Goal: Information Seeking & Learning: Check status

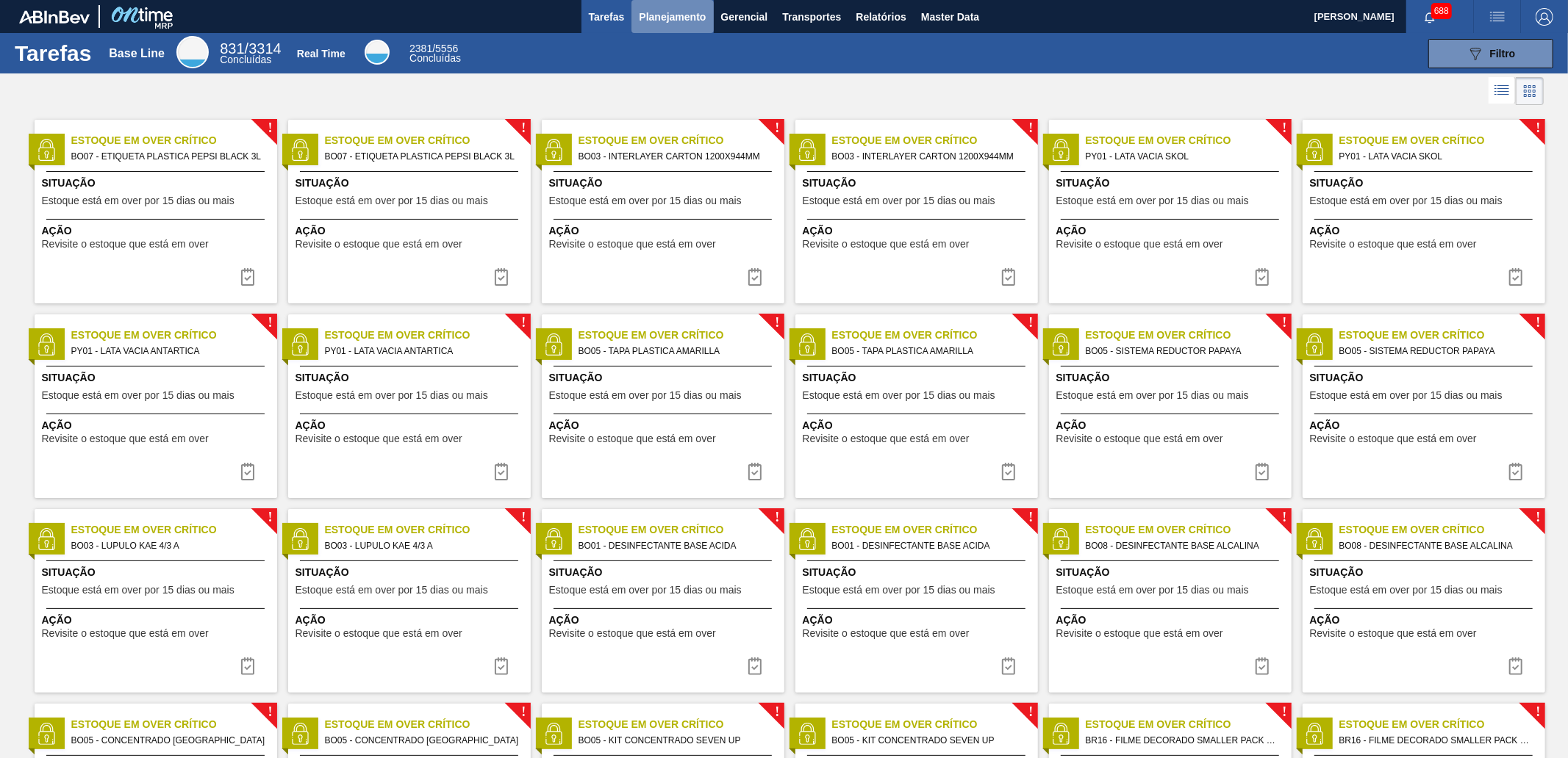
click at [677, 18] on span "Planejamento" at bounding box center [672, 17] width 67 height 18
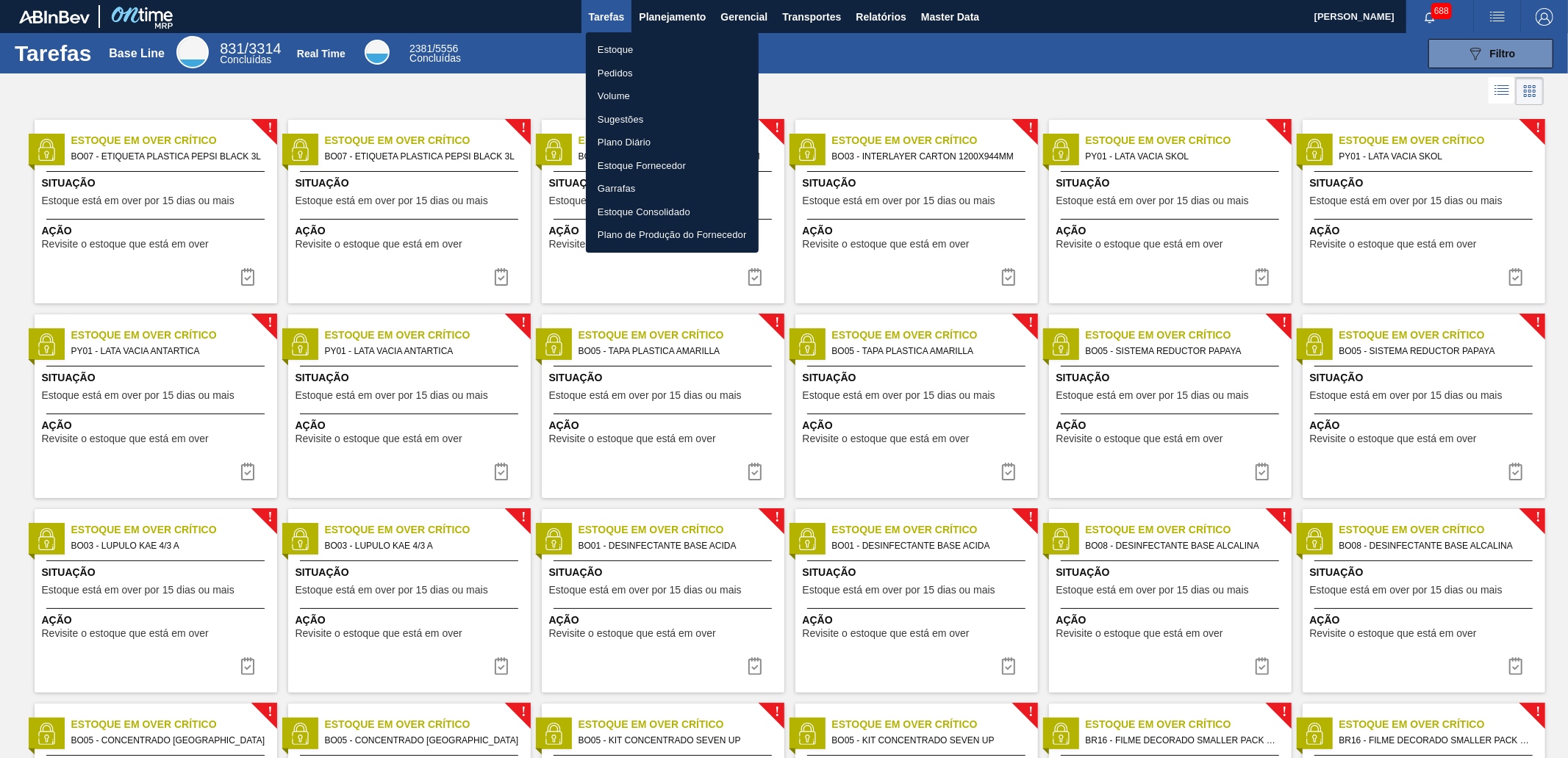
click at [647, 45] on li "Estoque" at bounding box center [672, 49] width 173 height 24
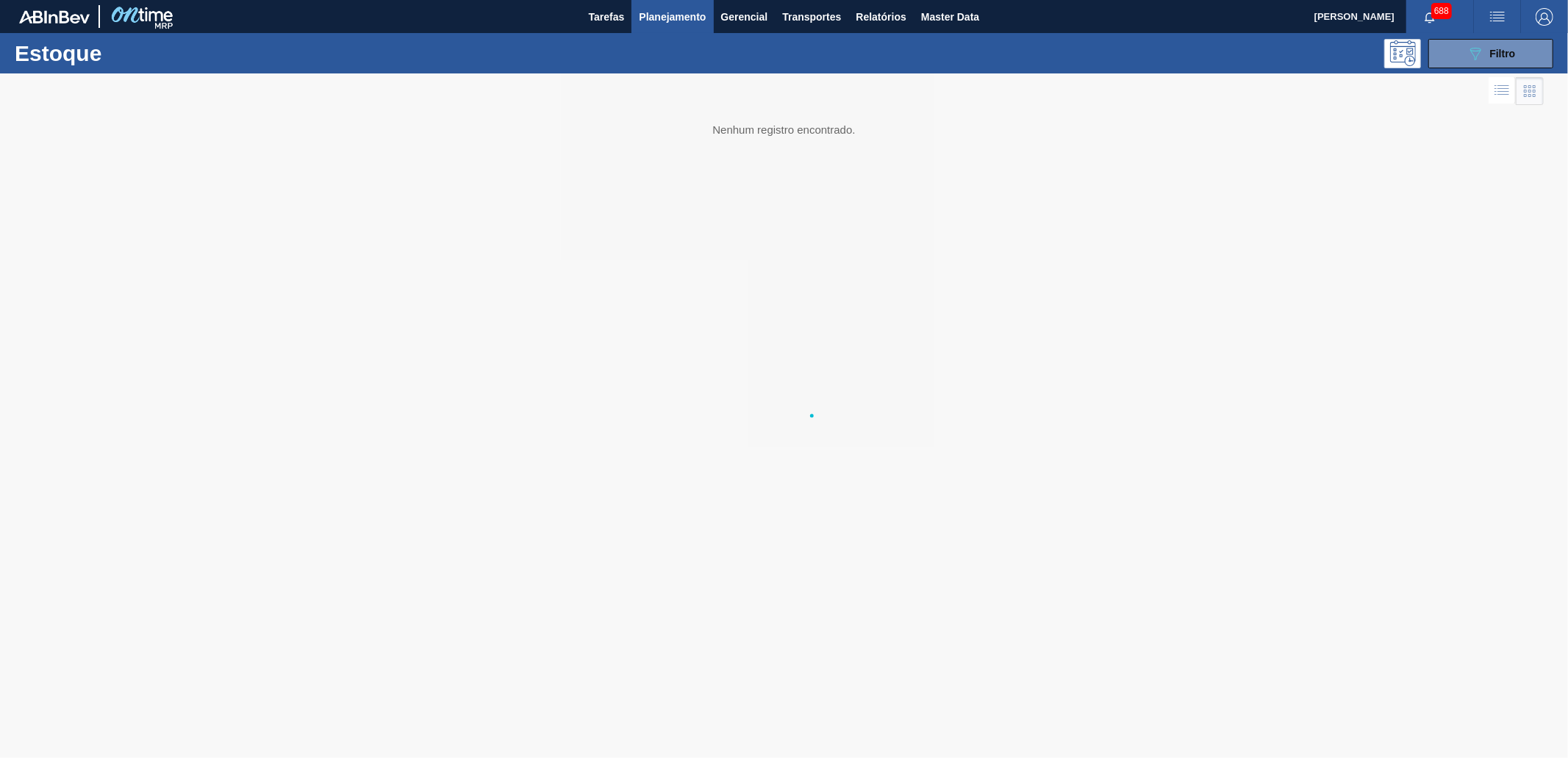
click at [1411, 47] on div "Estoque Pedidos Volume Sugestões Plano Diário Estoque Fornecedor Garrafas Estoq…" at bounding box center [784, 379] width 1568 height 758
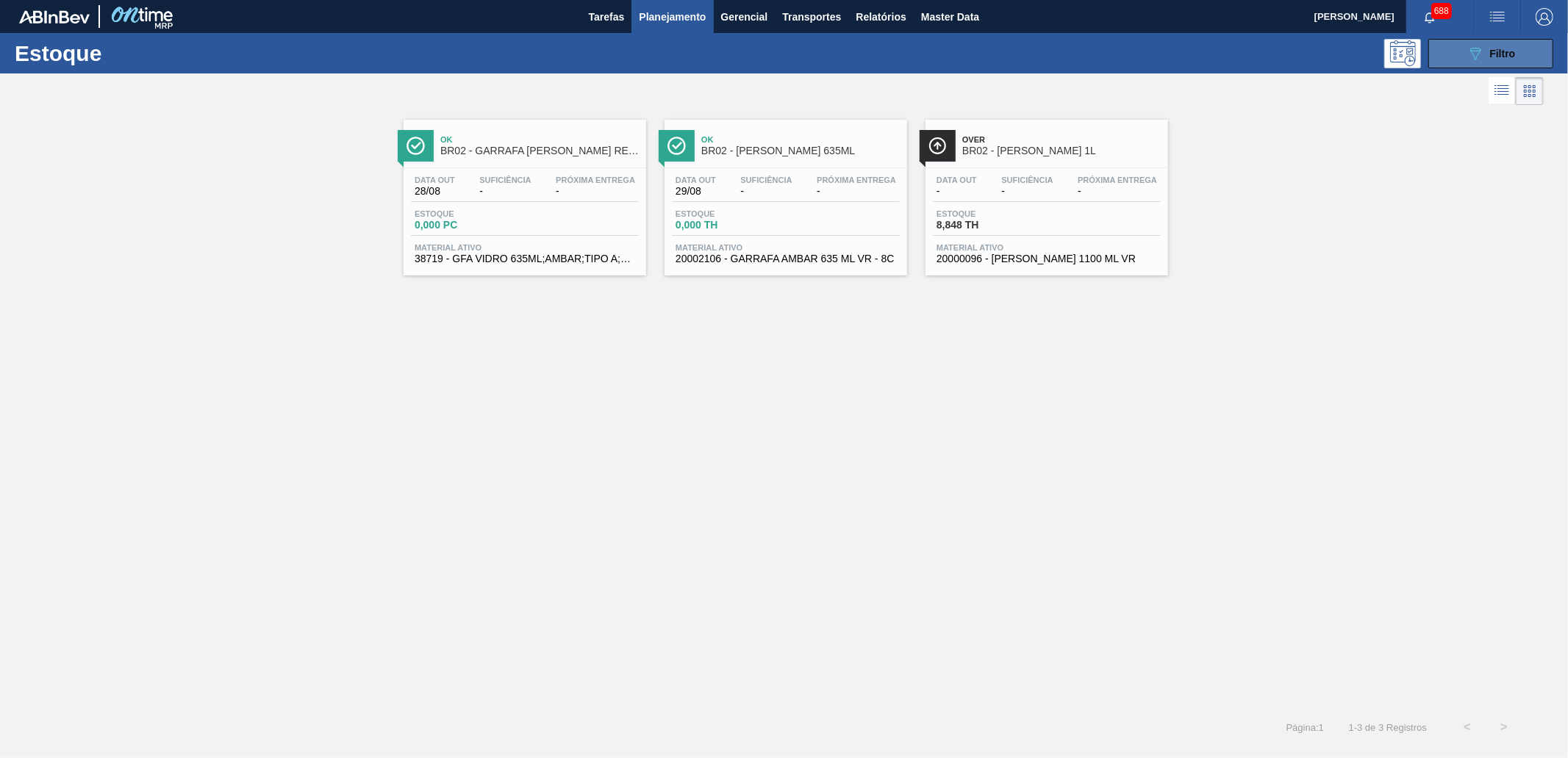
click at [1411, 57] on button "089F7B8B-B2A5-4AFE-B5C0-19BA573D28AC Filtro" at bounding box center [1490, 53] width 125 height 29
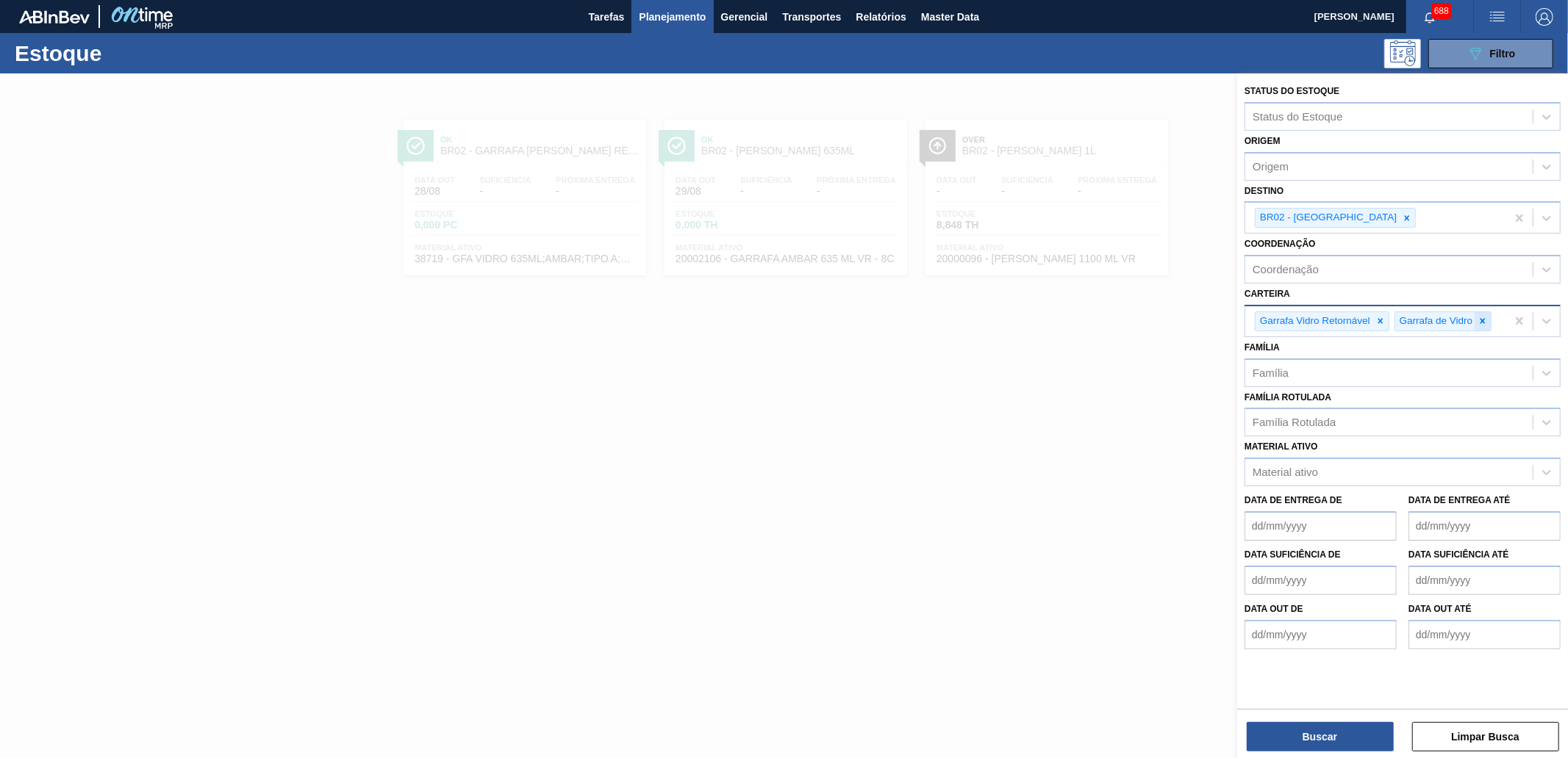
click at [1411, 318] on icon at bounding box center [1482, 320] width 10 height 10
click at [1372, 315] on div at bounding box center [1379, 320] width 16 height 18
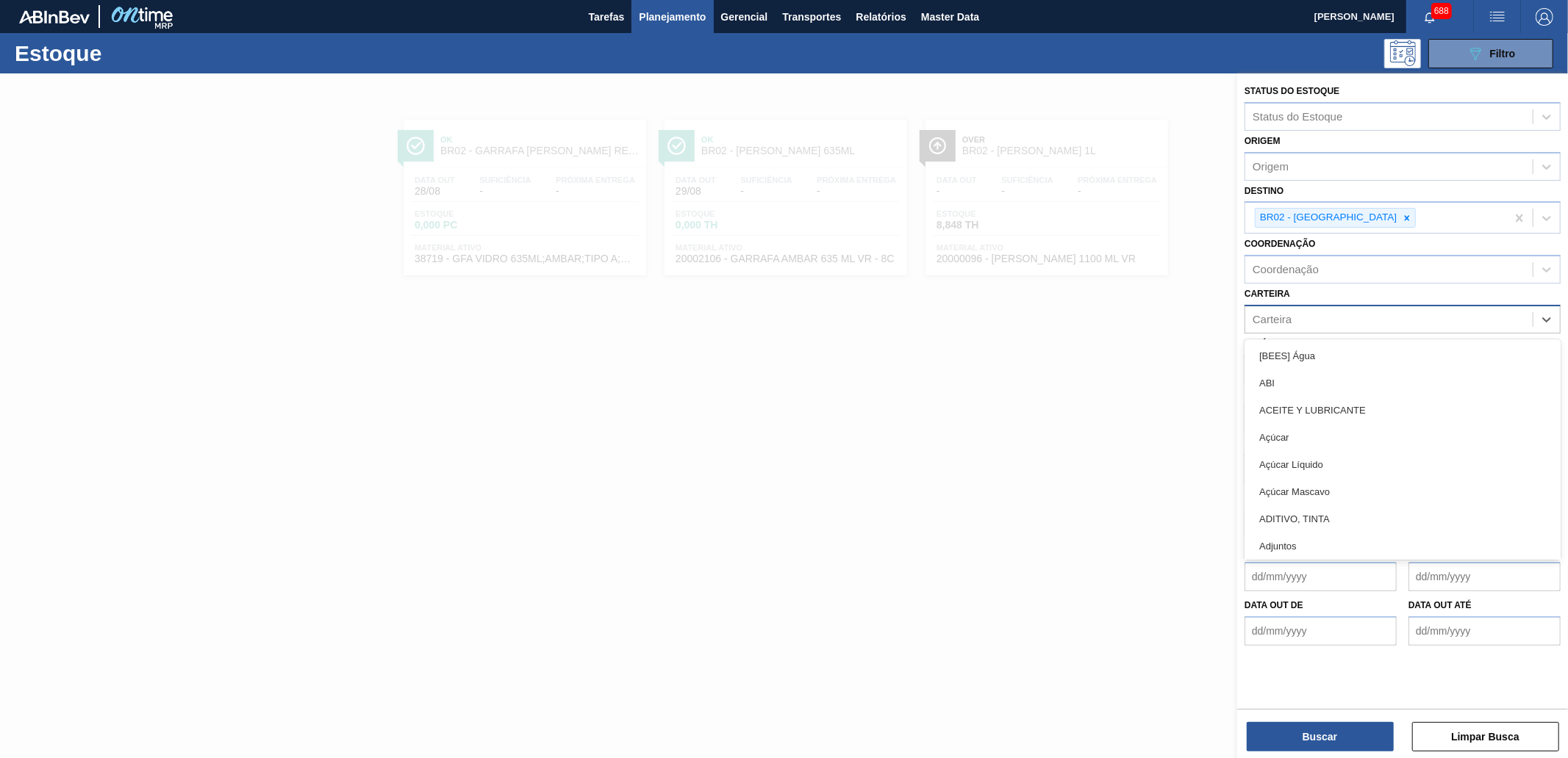
click at [1382, 312] on div "Carteira" at bounding box center [1388, 319] width 287 height 21
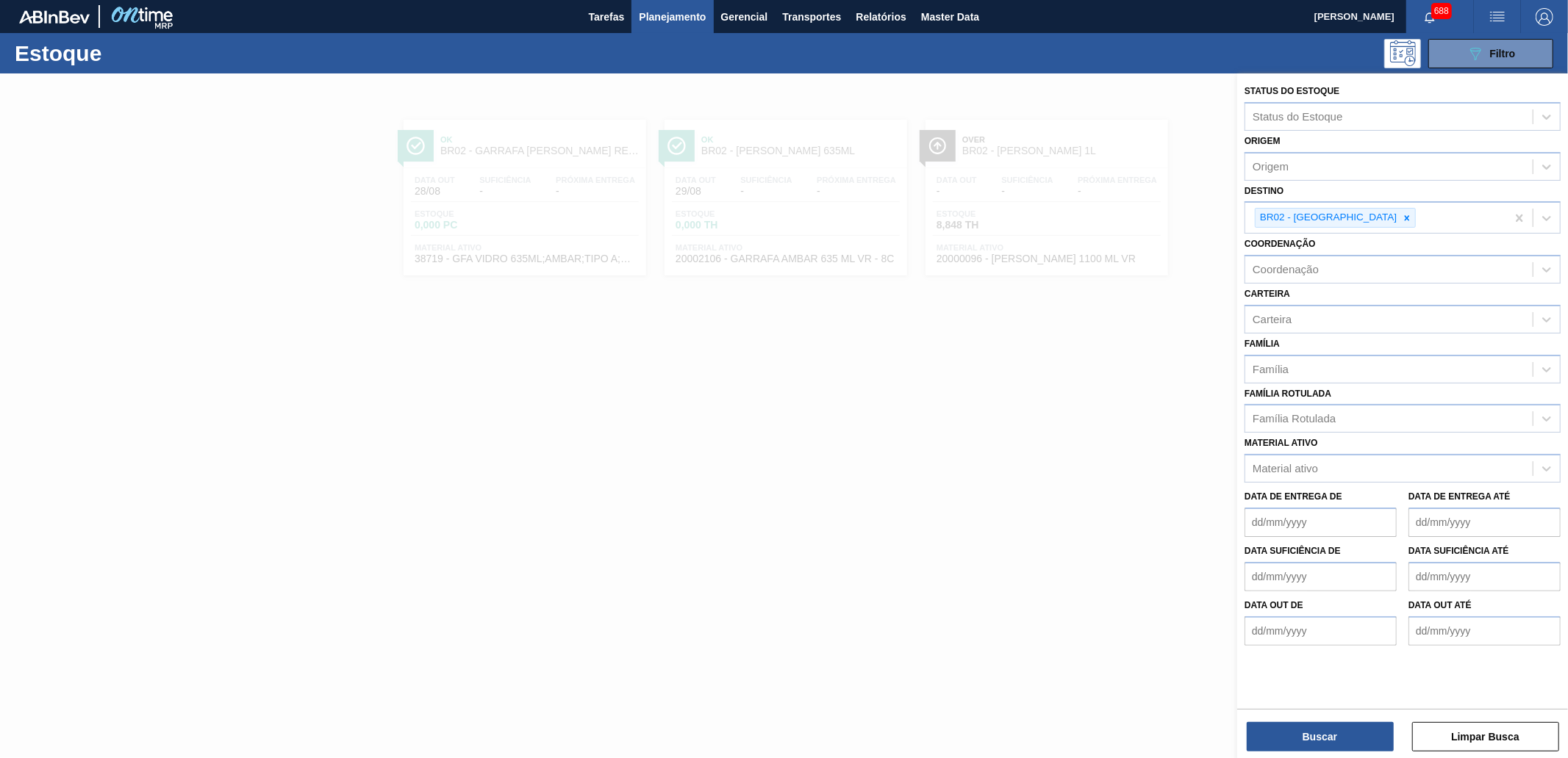
click at [1319, 296] on div "Carteira Carteira" at bounding box center [1401, 308] width 316 height 50
click at [1317, 405] on div "Família Rotulada" at bounding box center [1401, 418] width 316 height 28
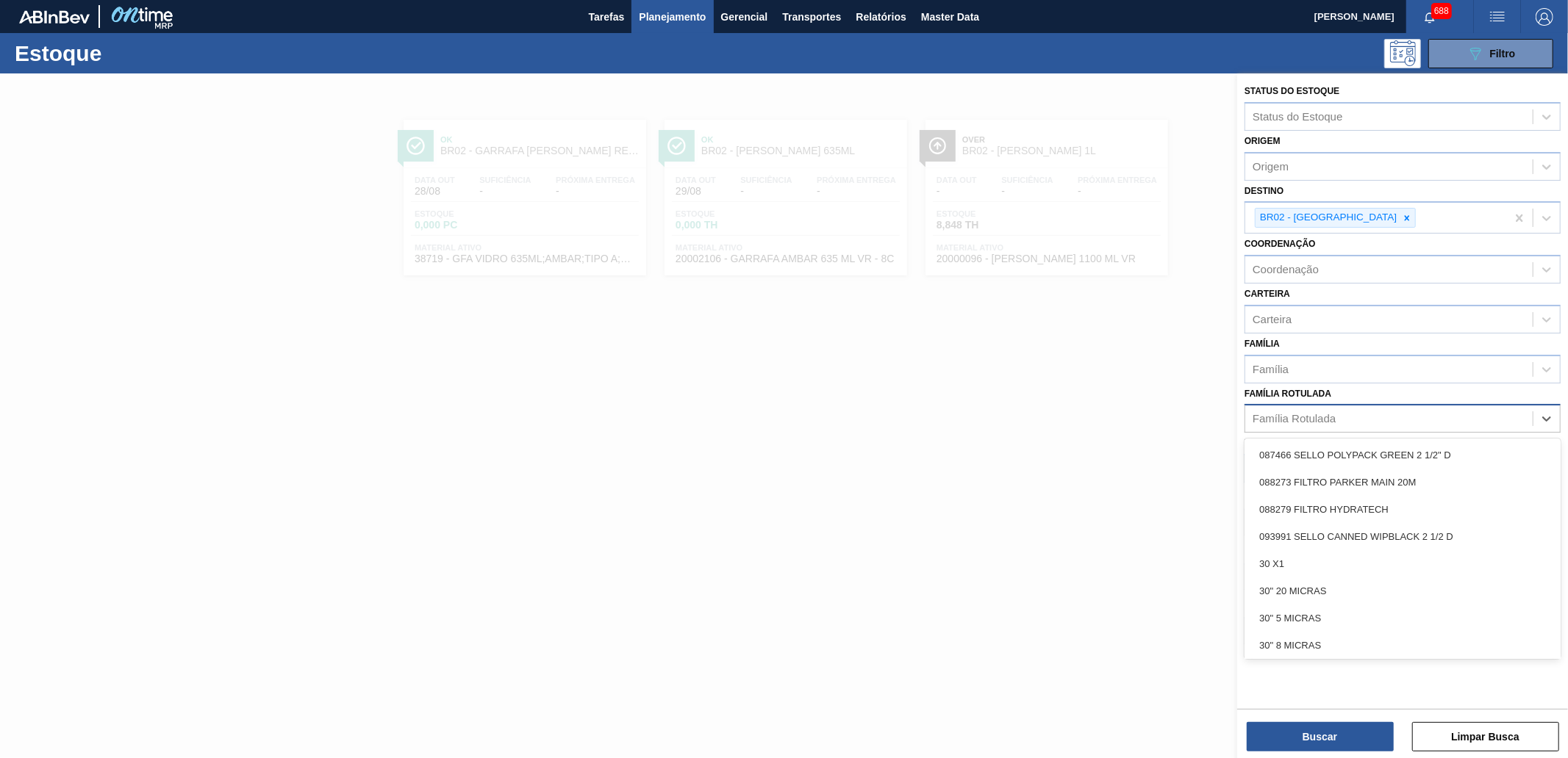
click at [1316, 413] on div "Família Rotulada" at bounding box center [1294, 419] width 83 height 12
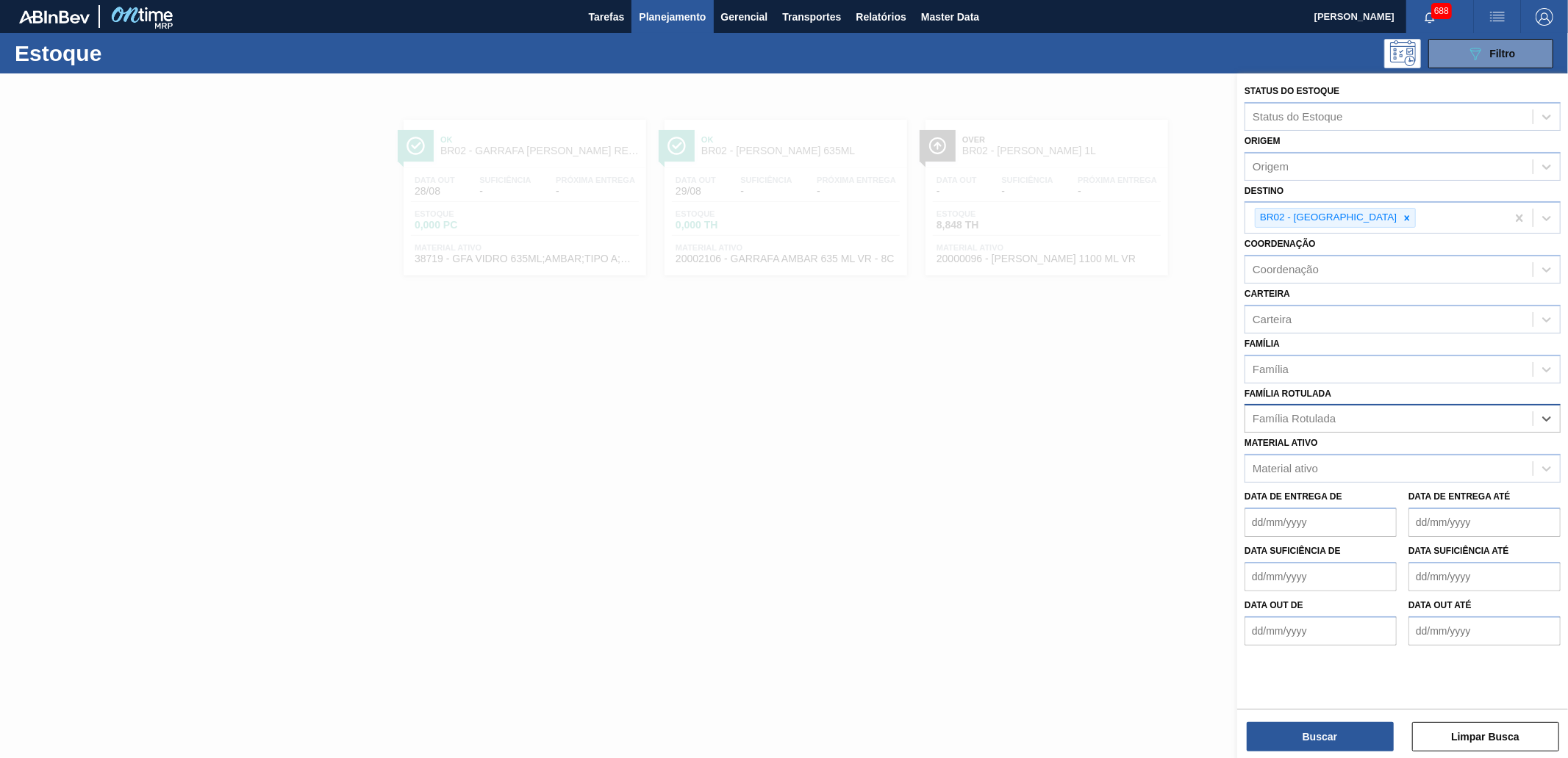
paste Rotulada "FILME BC 269ML"
type Rotulada "FILME BC 269ML"
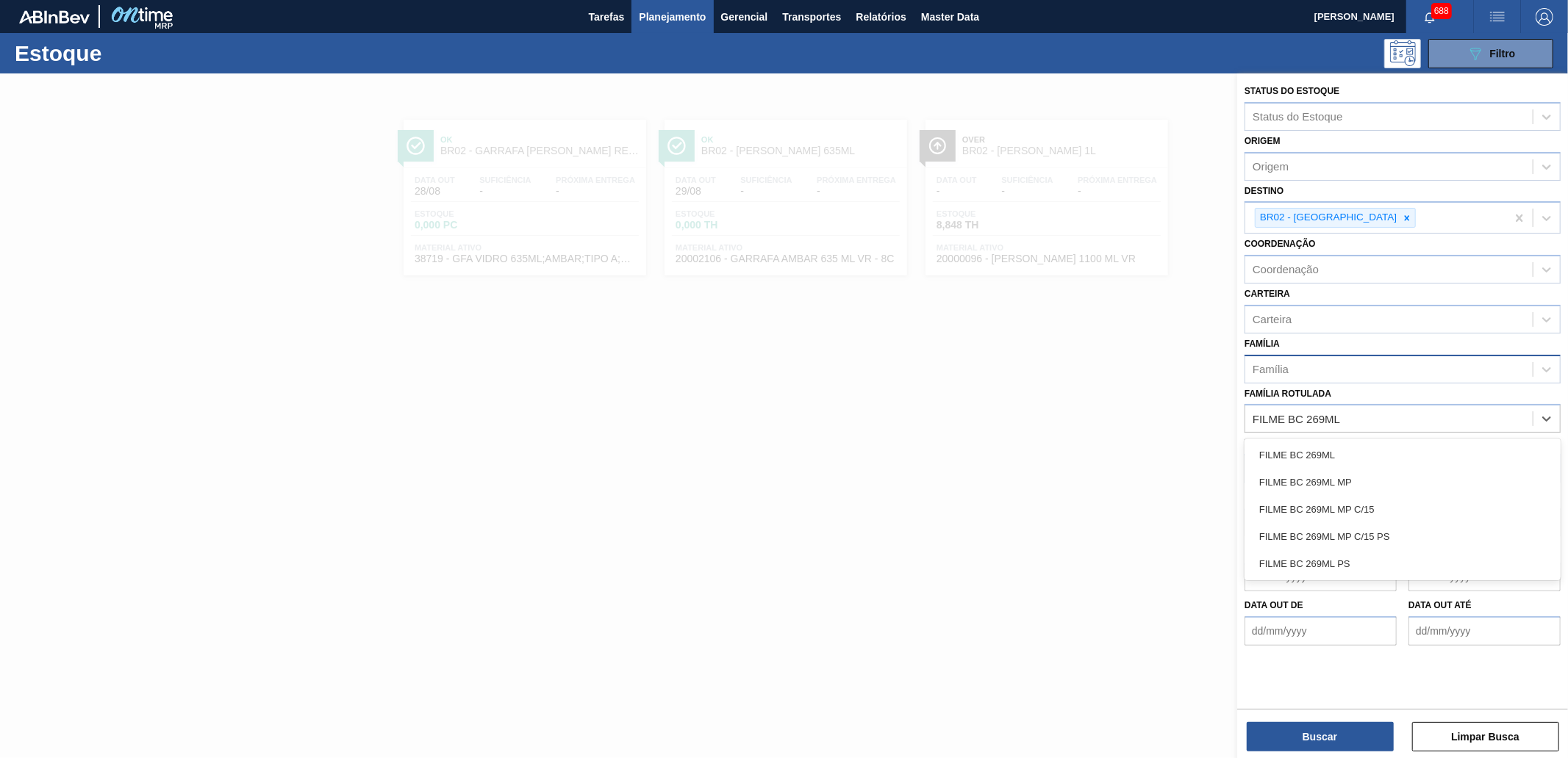
drag, startPoint x: 1324, startPoint y: 454, endPoint x: 1349, endPoint y: 374, distance: 83.8
click at [1325, 454] on div "FILME BC 269ML" at bounding box center [1401, 455] width 316 height 27
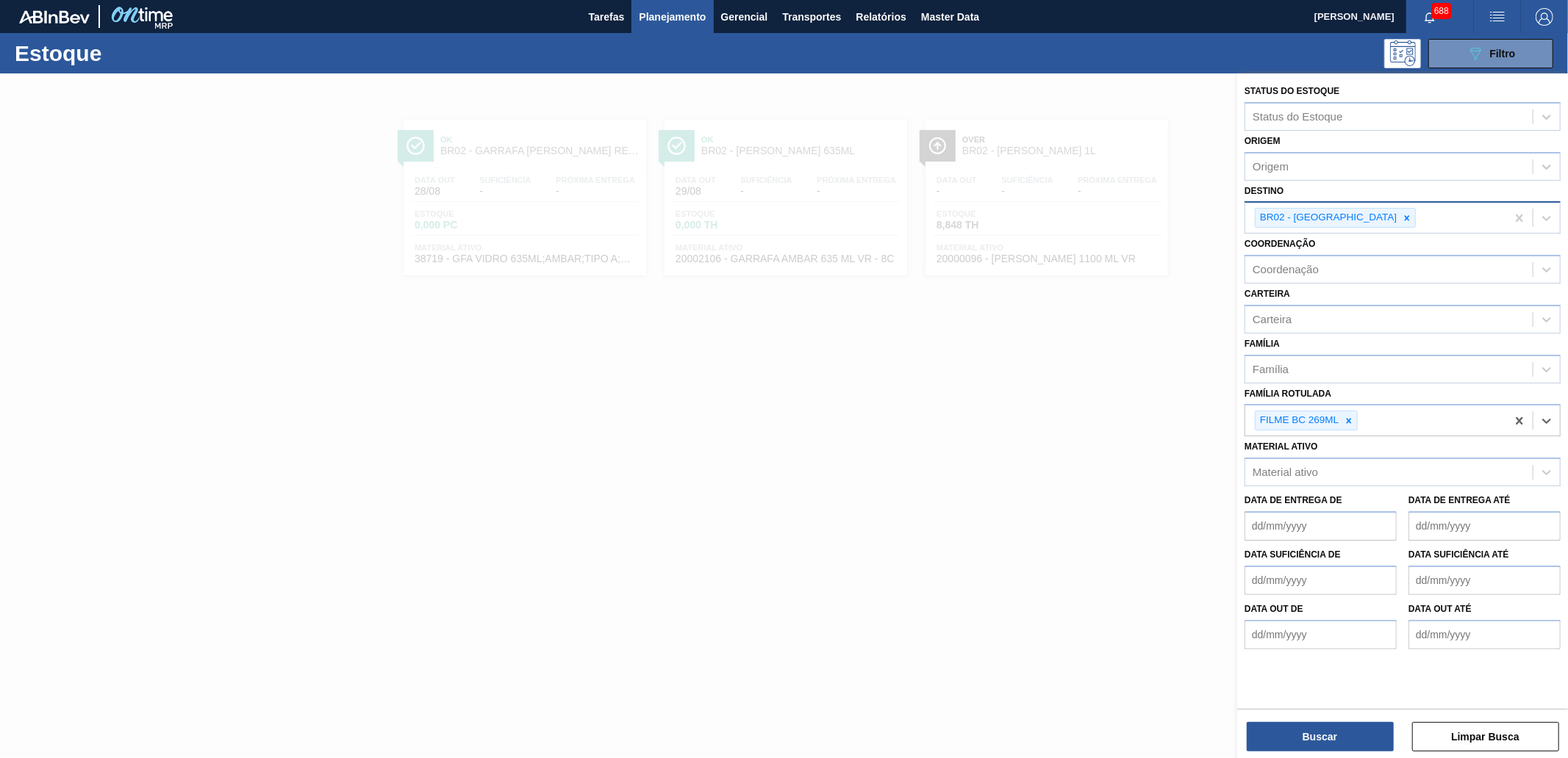
click at [1398, 217] on div at bounding box center [1406, 217] width 16 height 18
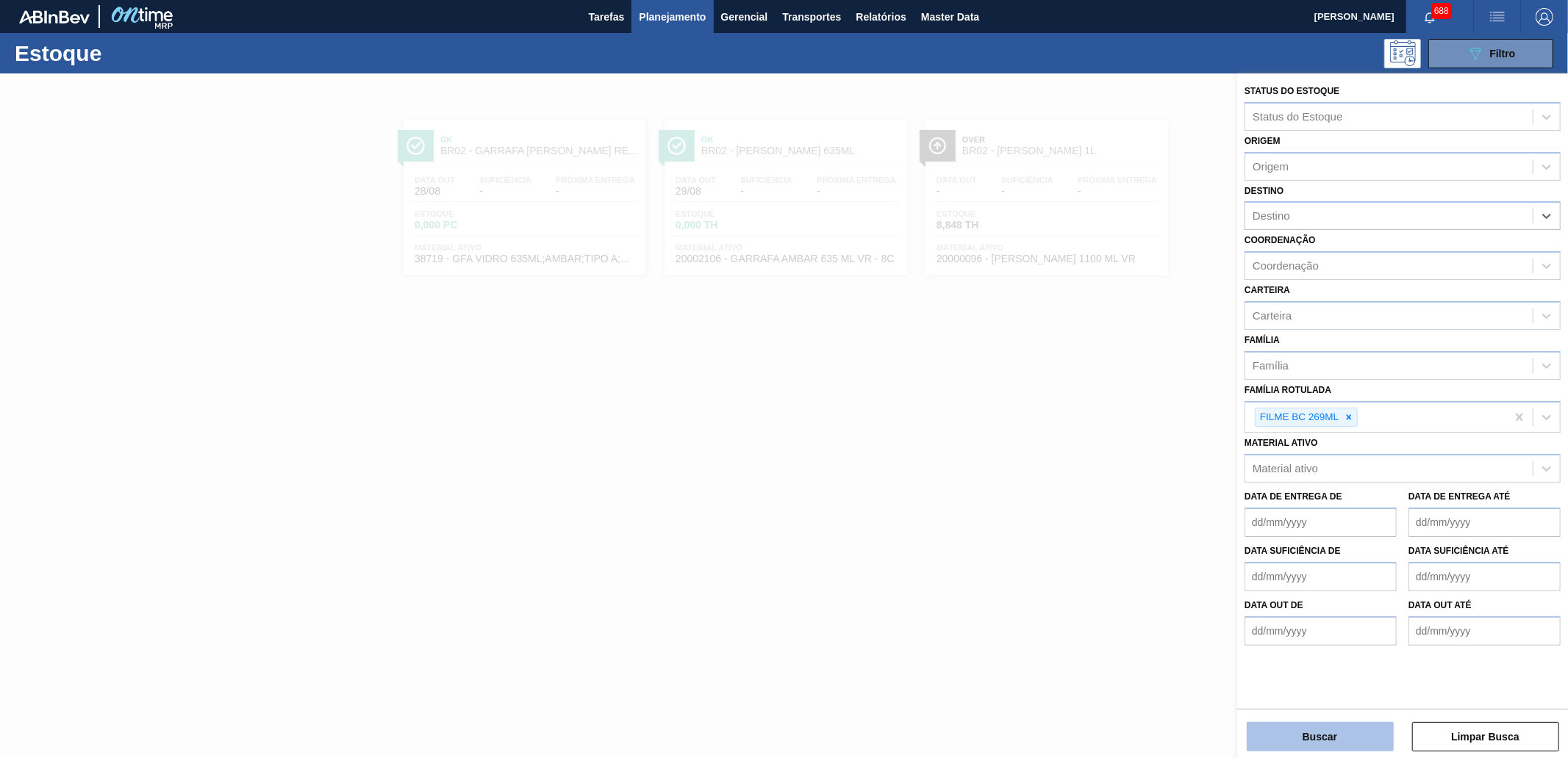
click at [1324, 681] on button "Buscar" at bounding box center [1320, 736] width 147 height 29
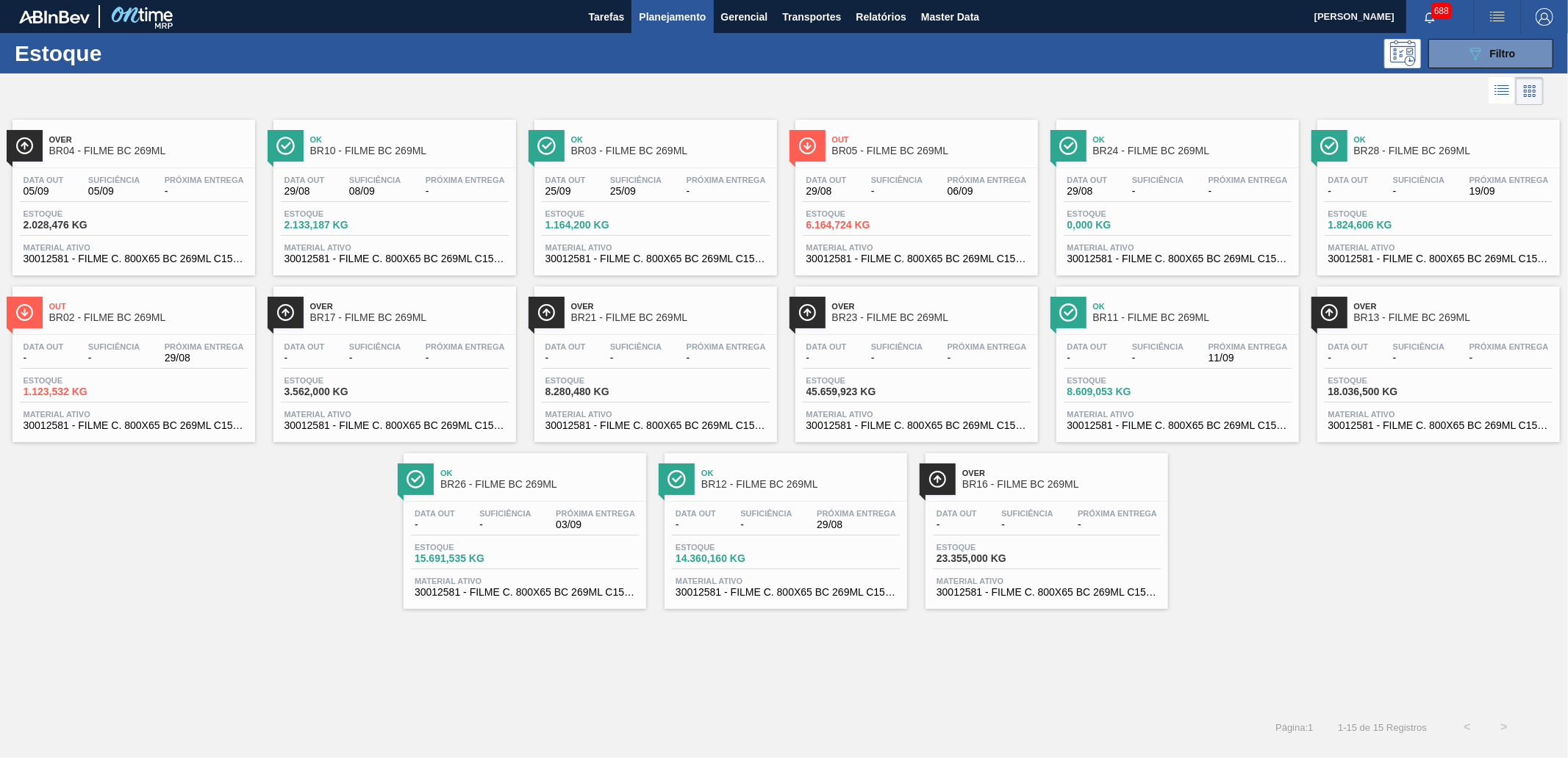
click at [657, 145] on span "BR03 - FILME BC 269ML" at bounding box center [669, 151] width 198 height 11
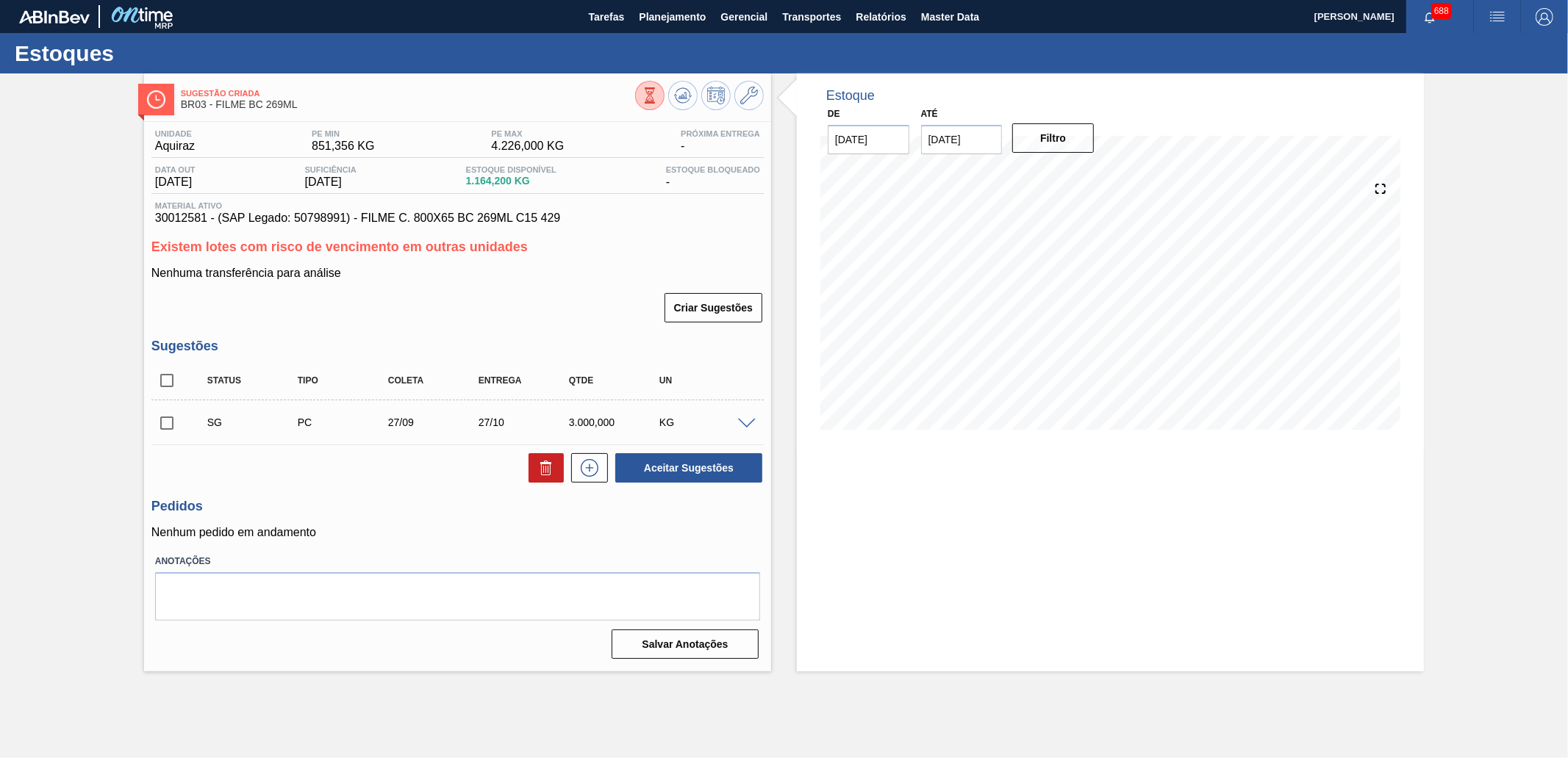
click at [994, 140] on input "[DATE]" at bounding box center [961, 139] width 82 height 29
click at [1079, 174] on div "setembro 2025" at bounding box center [1010, 174] width 176 height 12
click at [1086, 173] on button "Next Month" at bounding box center [1085, 174] width 10 height 10
click at [1051, 318] on div "31" at bounding box center [1057, 316] width 20 height 20
type input "[DATE]"
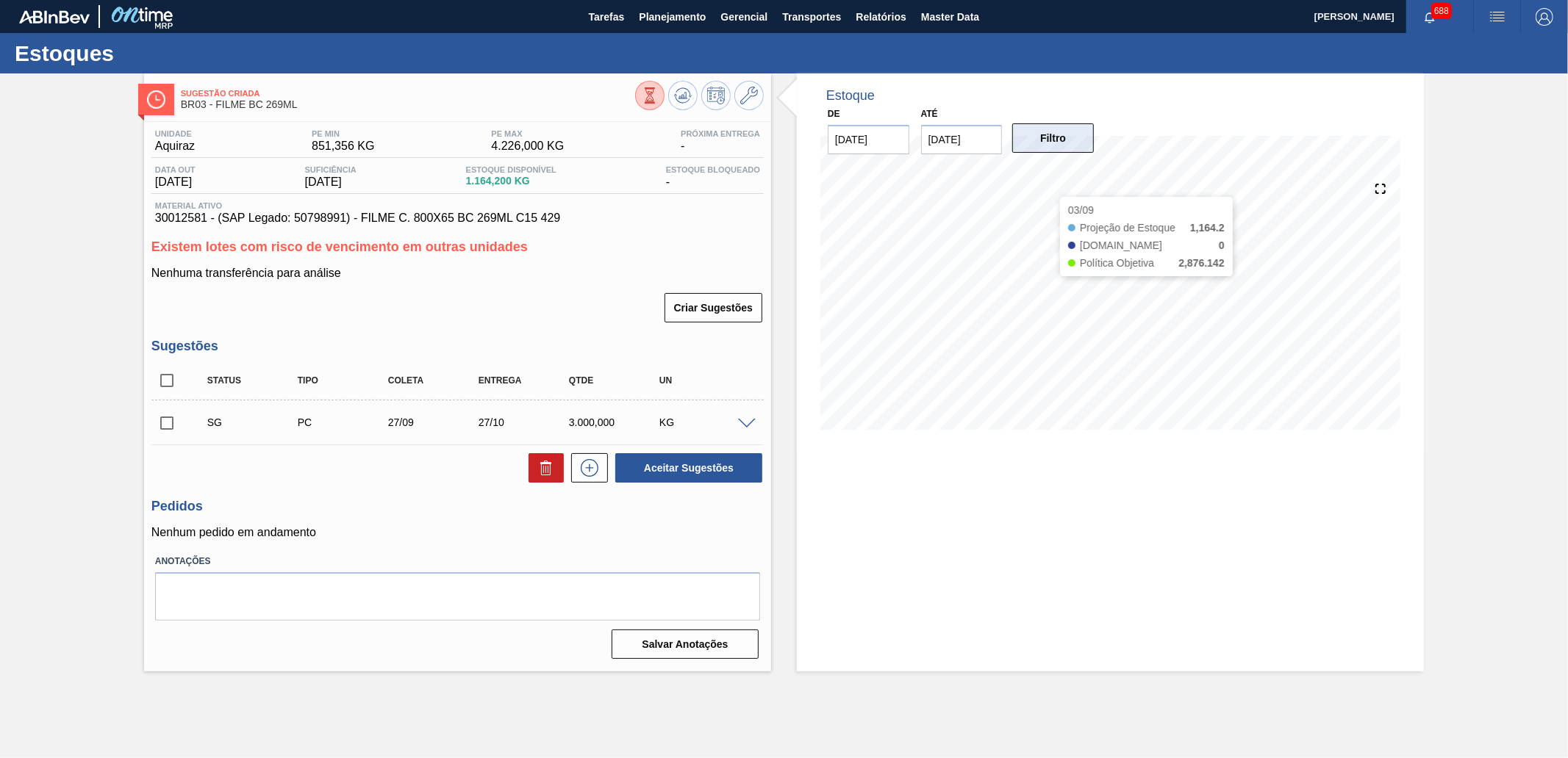
click at [1048, 149] on button "Filtro" at bounding box center [1052, 137] width 82 height 29
click at [649, 11] on span "Planejamento" at bounding box center [672, 17] width 67 height 18
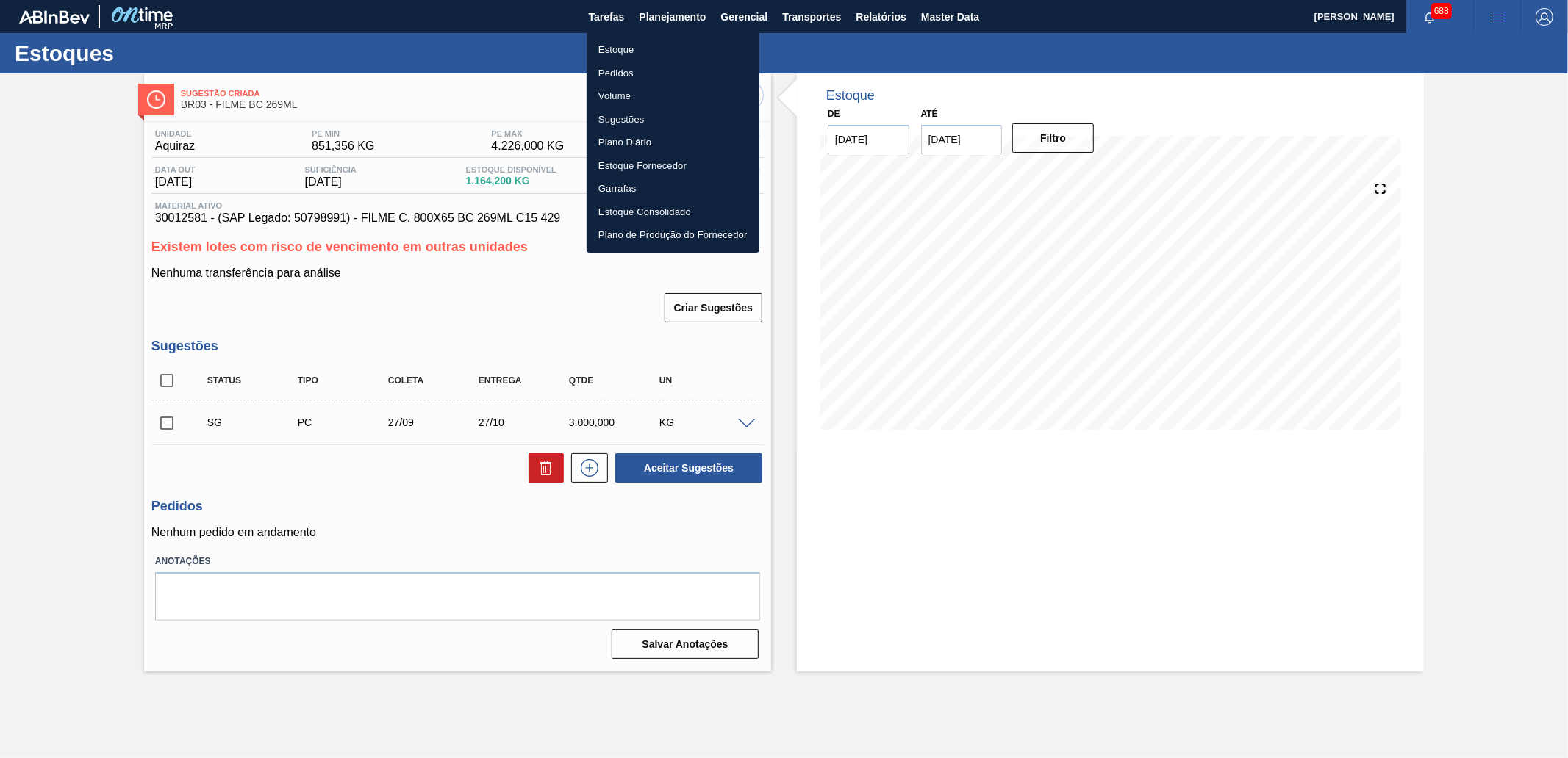
click at [641, 45] on li "Estoque" at bounding box center [673, 49] width 173 height 24
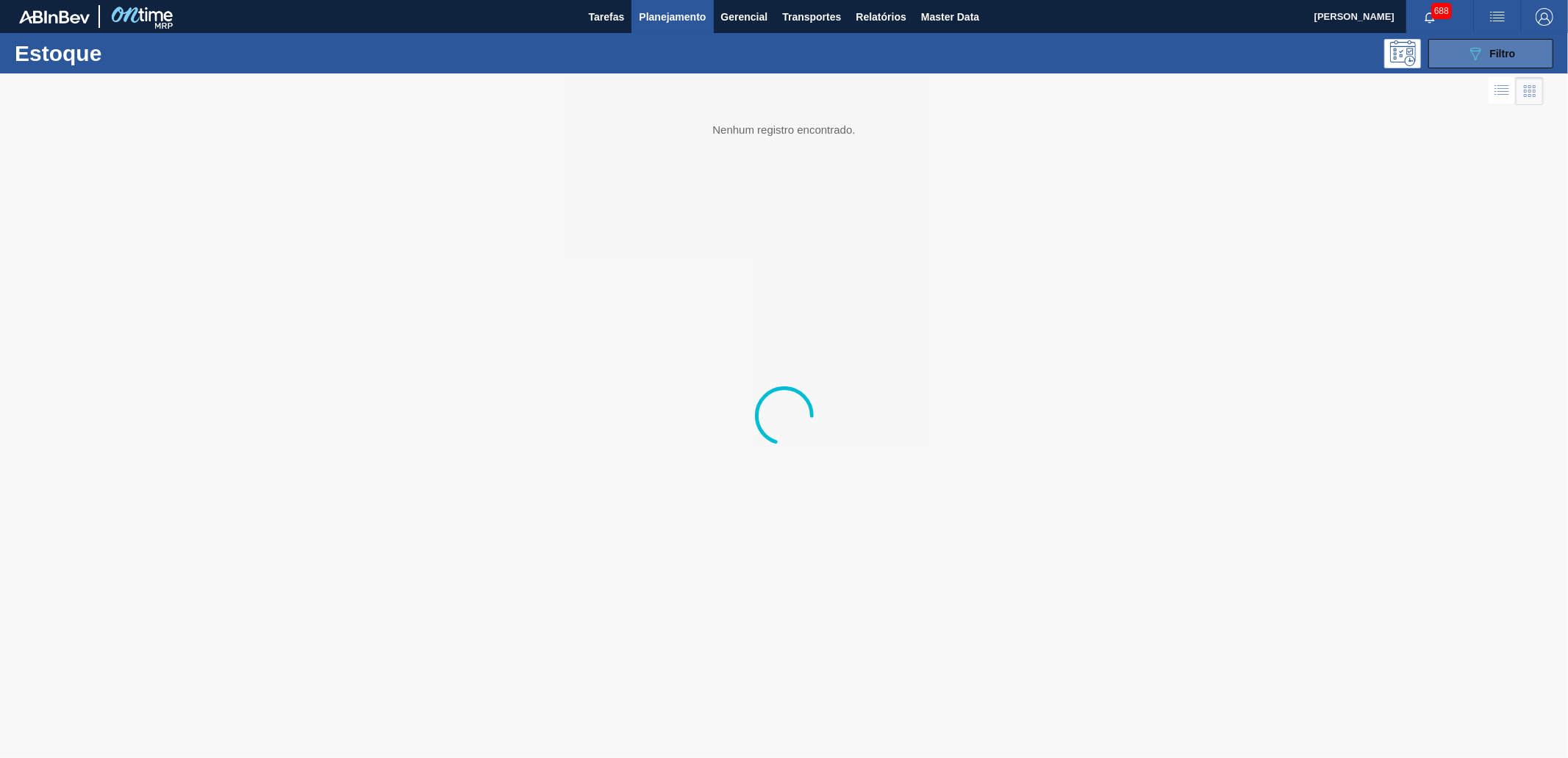
click at [1411, 49] on icon at bounding box center [1475, 53] width 11 height 12
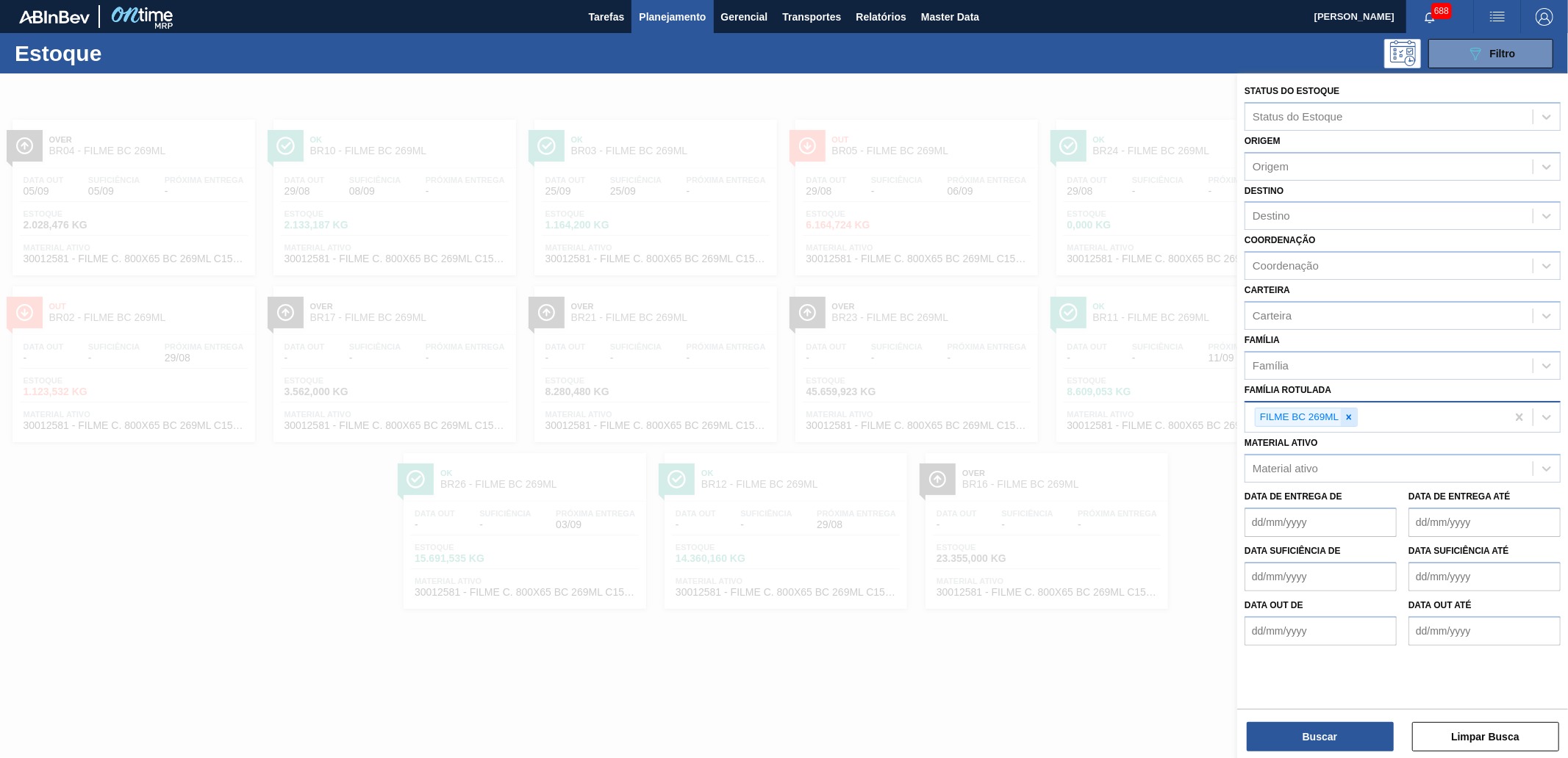
click at [1355, 413] on div at bounding box center [1348, 417] width 16 height 18
paste Rotulada "FILME BC 473ML"
type Rotulada "FILME BC 473ML"
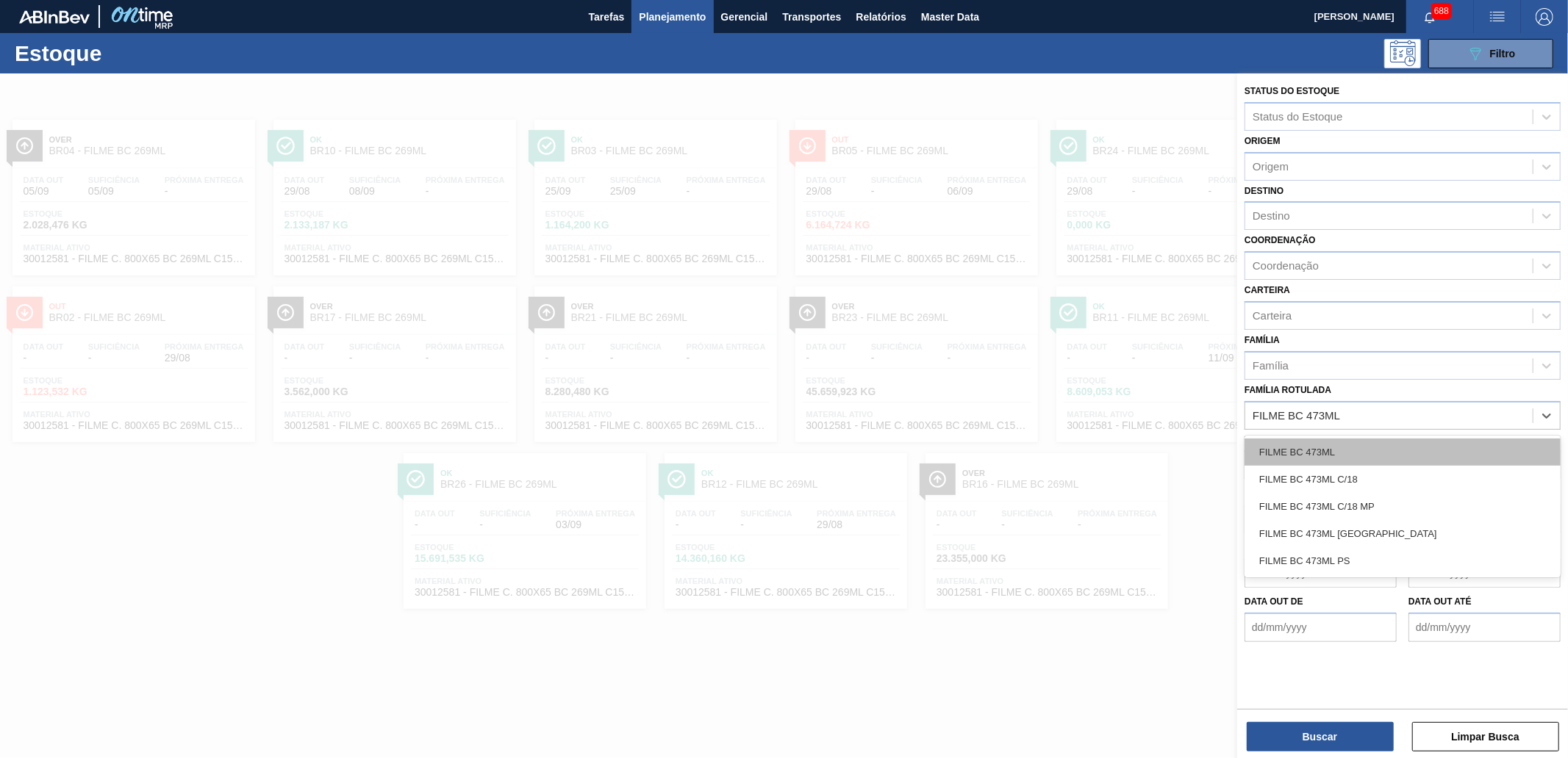
click at [1345, 442] on div "FILME BC 473ML" at bounding box center [1401, 452] width 316 height 27
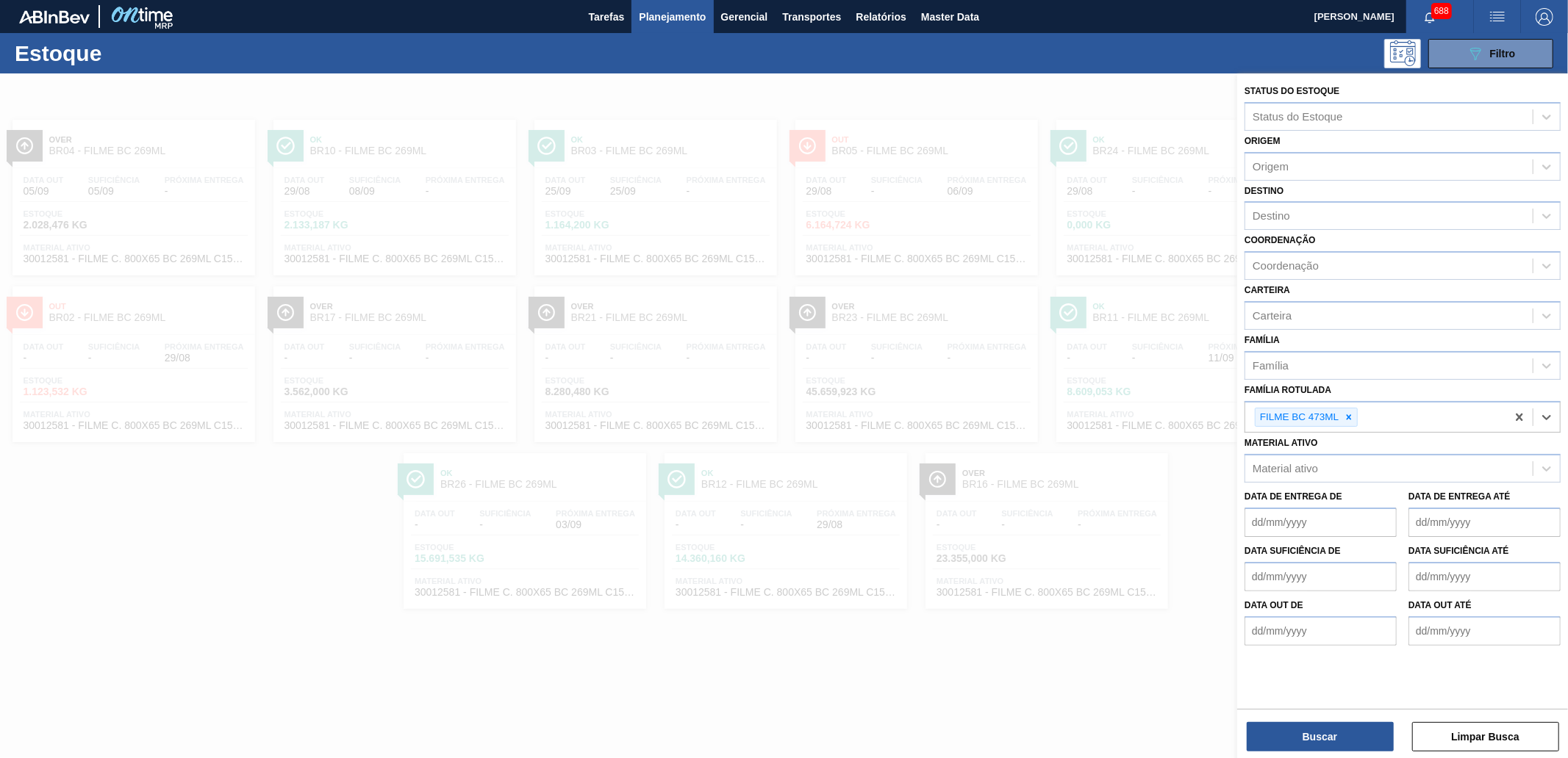
click at [1346, 681] on div "Status do Estoque Status do Estoque Origem Origem Destino Destino Coordenação C…" at bounding box center [1402, 418] width 331 height 688
click at [1347, 681] on button "Buscar" at bounding box center [1320, 736] width 147 height 29
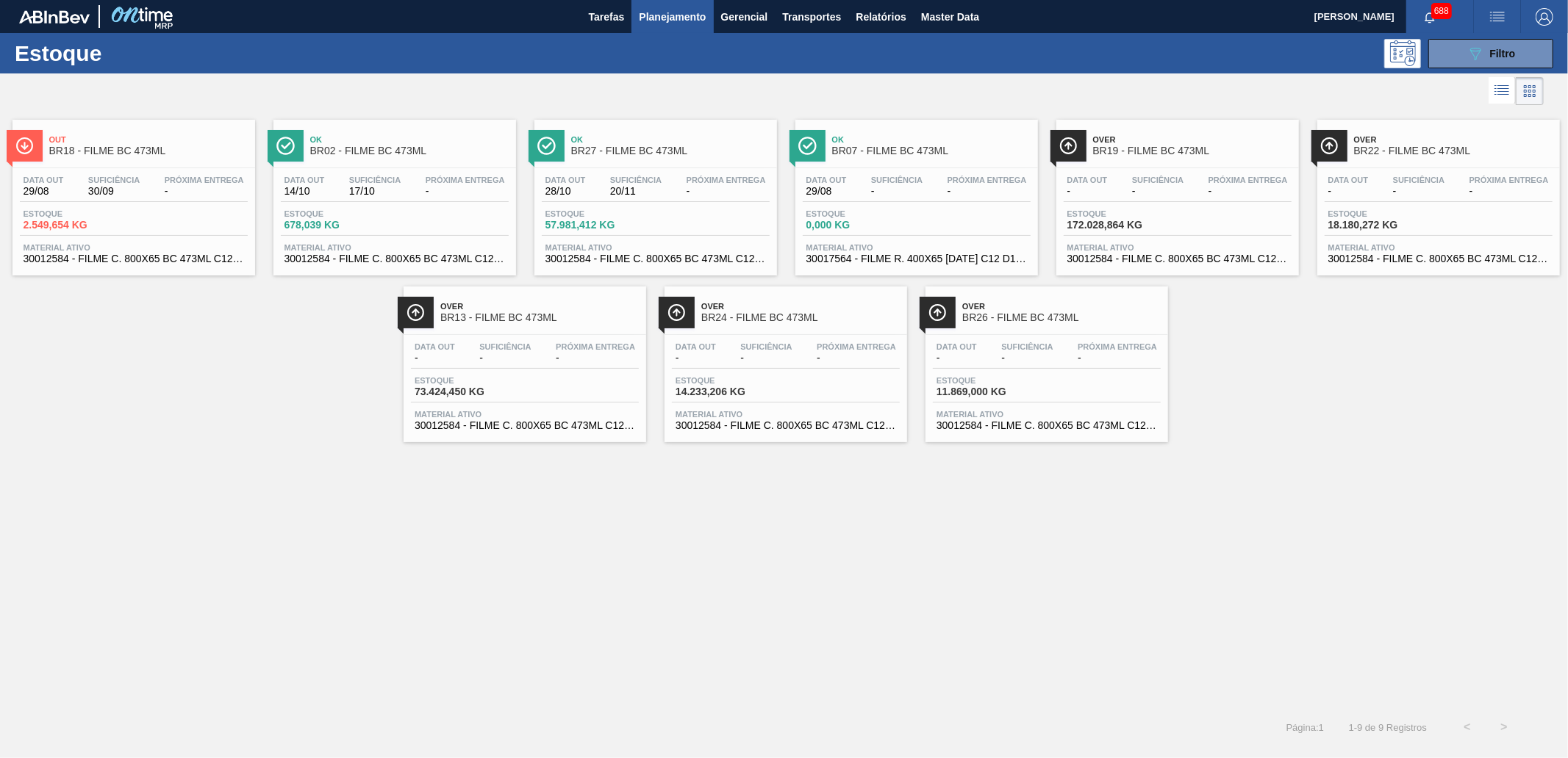
click at [636, 138] on span "Ok" at bounding box center [669, 139] width 198 height 9
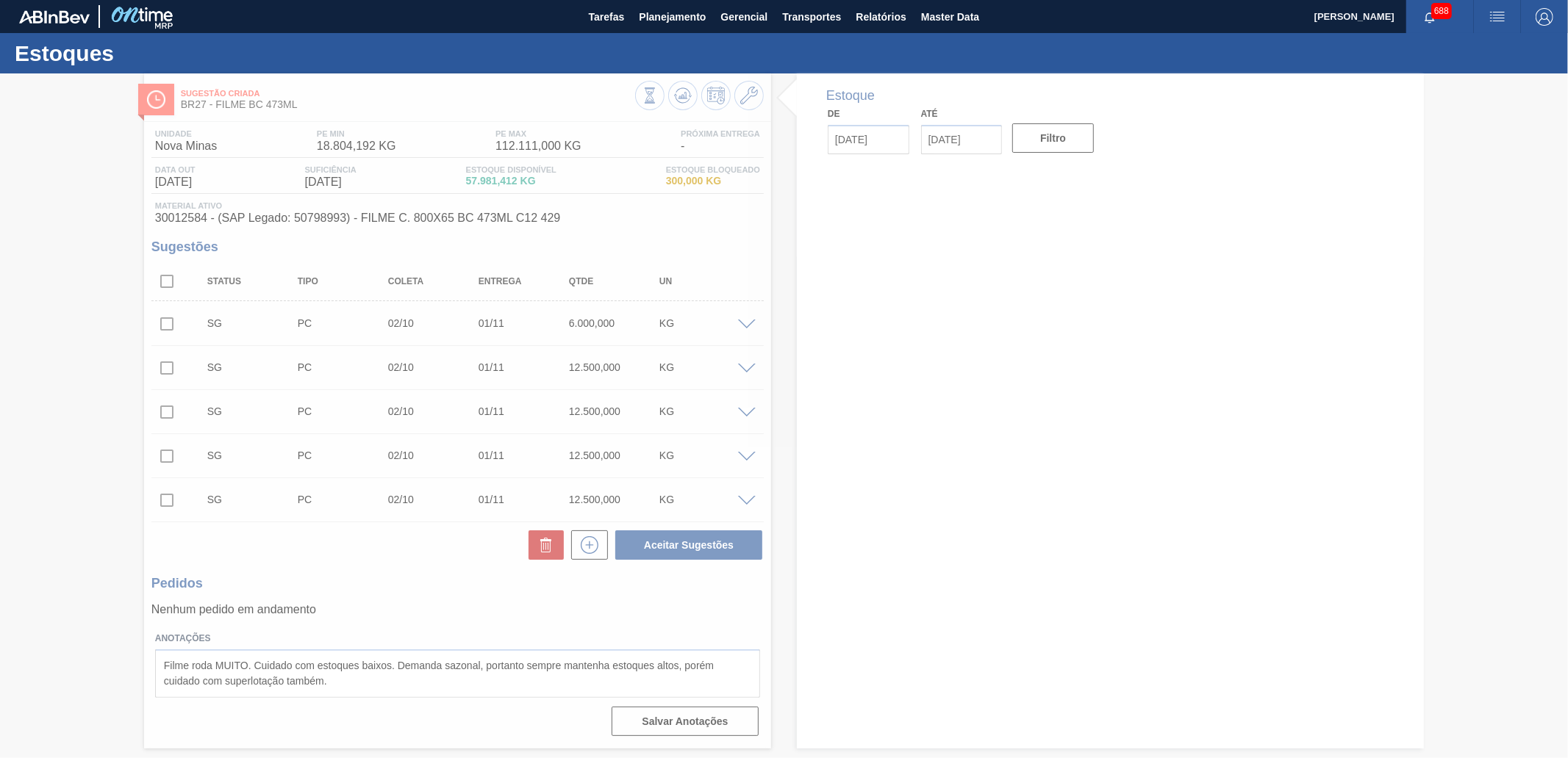
type input "[DATE]"
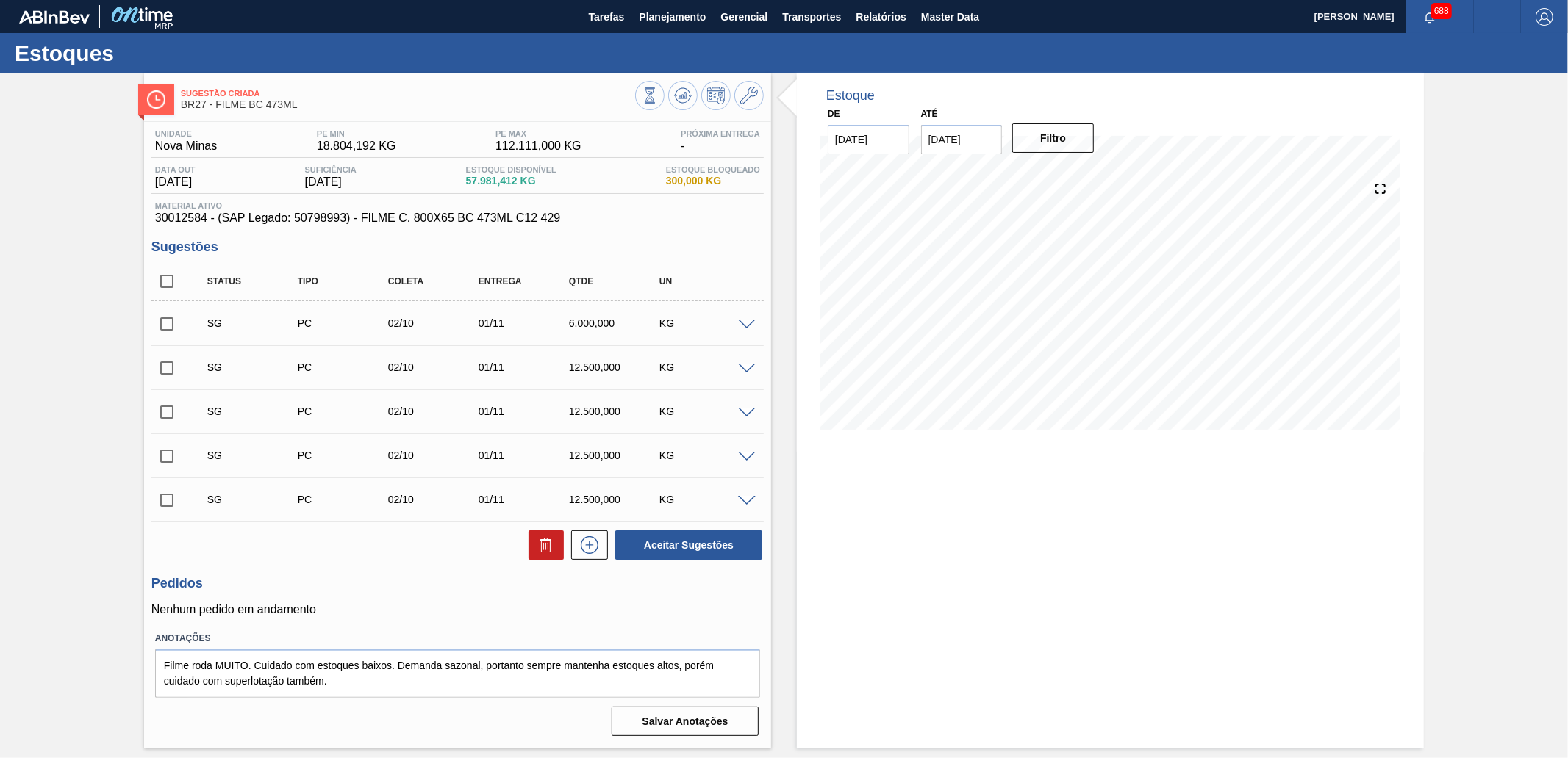
click at [998, 135] on input "[DATE]" at bounding box center [961, 139] width 82 height 29
click at [1081, 174] on div "outubro 2025" at bounding box center [1010, 174] width 176 height 12
click at [1081, 173] on button "Next Month" at bounding box center [1085, 174] width 10 height 10
click at [941, 340] on div "30" at bounding box center [938, 341] width 20 height 20
type input "[DATE]"
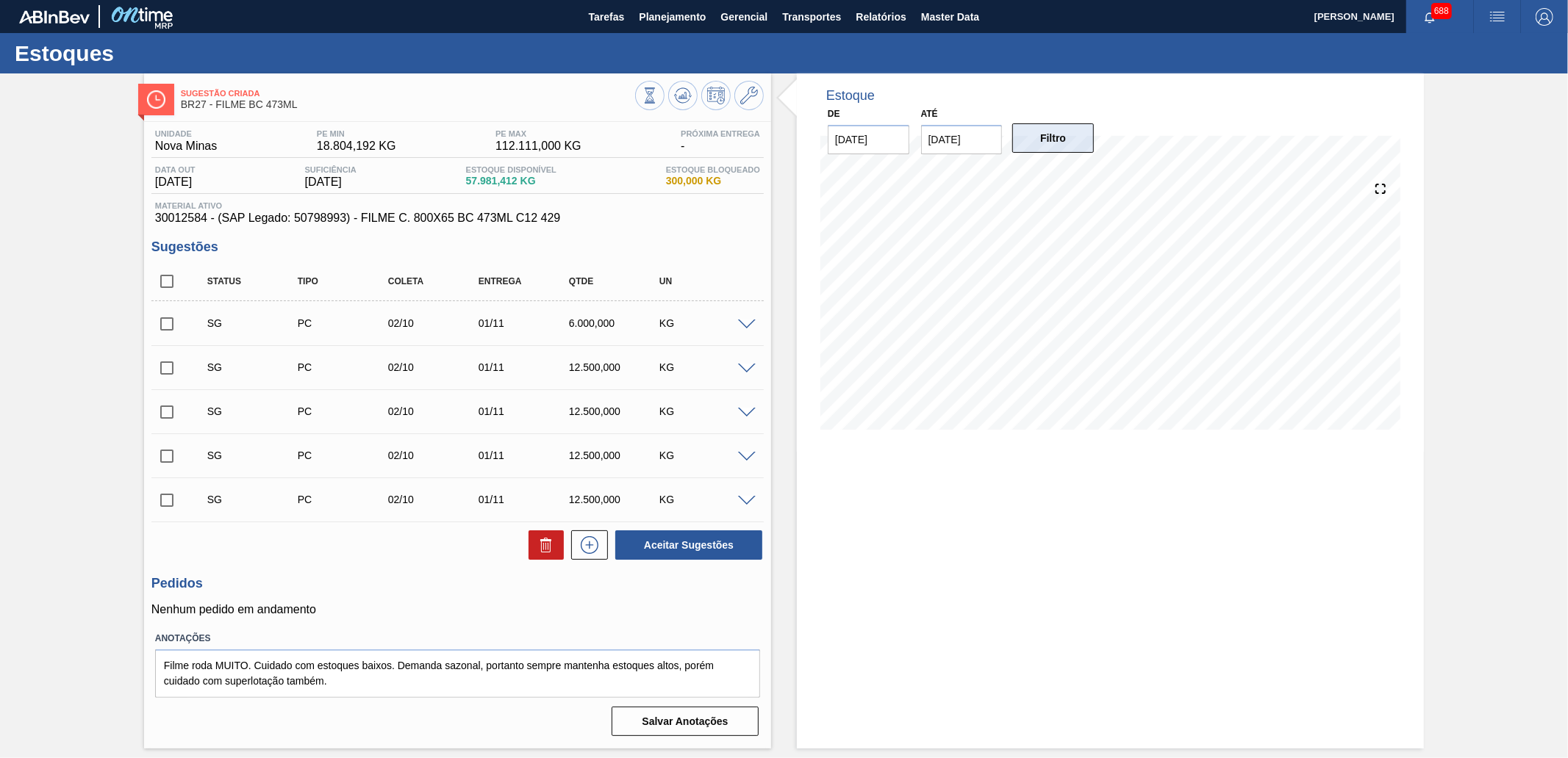
click at [1033, 133] on button "Filtro" at bounding box center [1052, 137] width 82 height 29
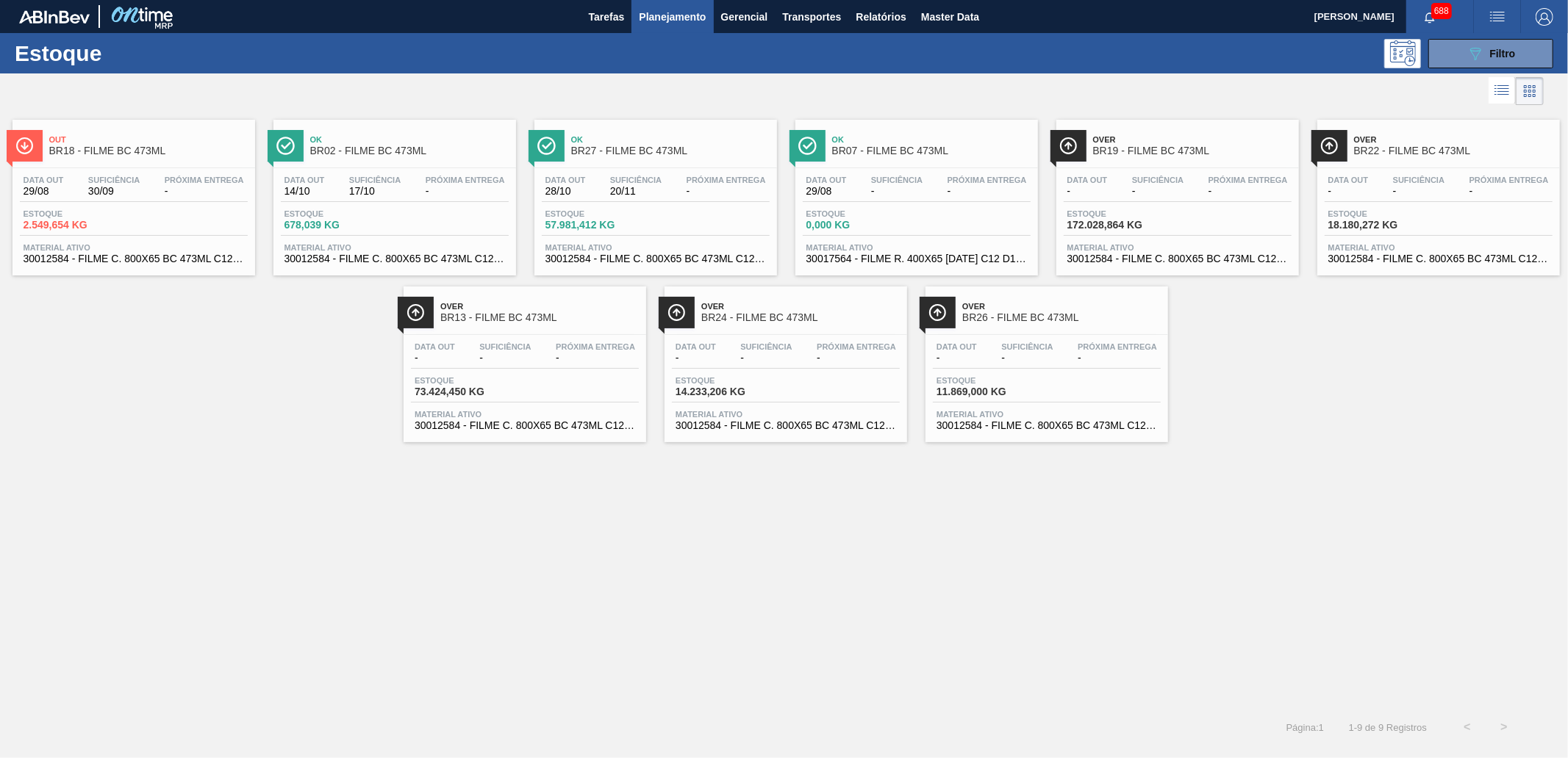
click at [1136, 156] on div "Over BR19 - FILME BC 473ML" at bounding box center [1192, 145] width 198 height 33
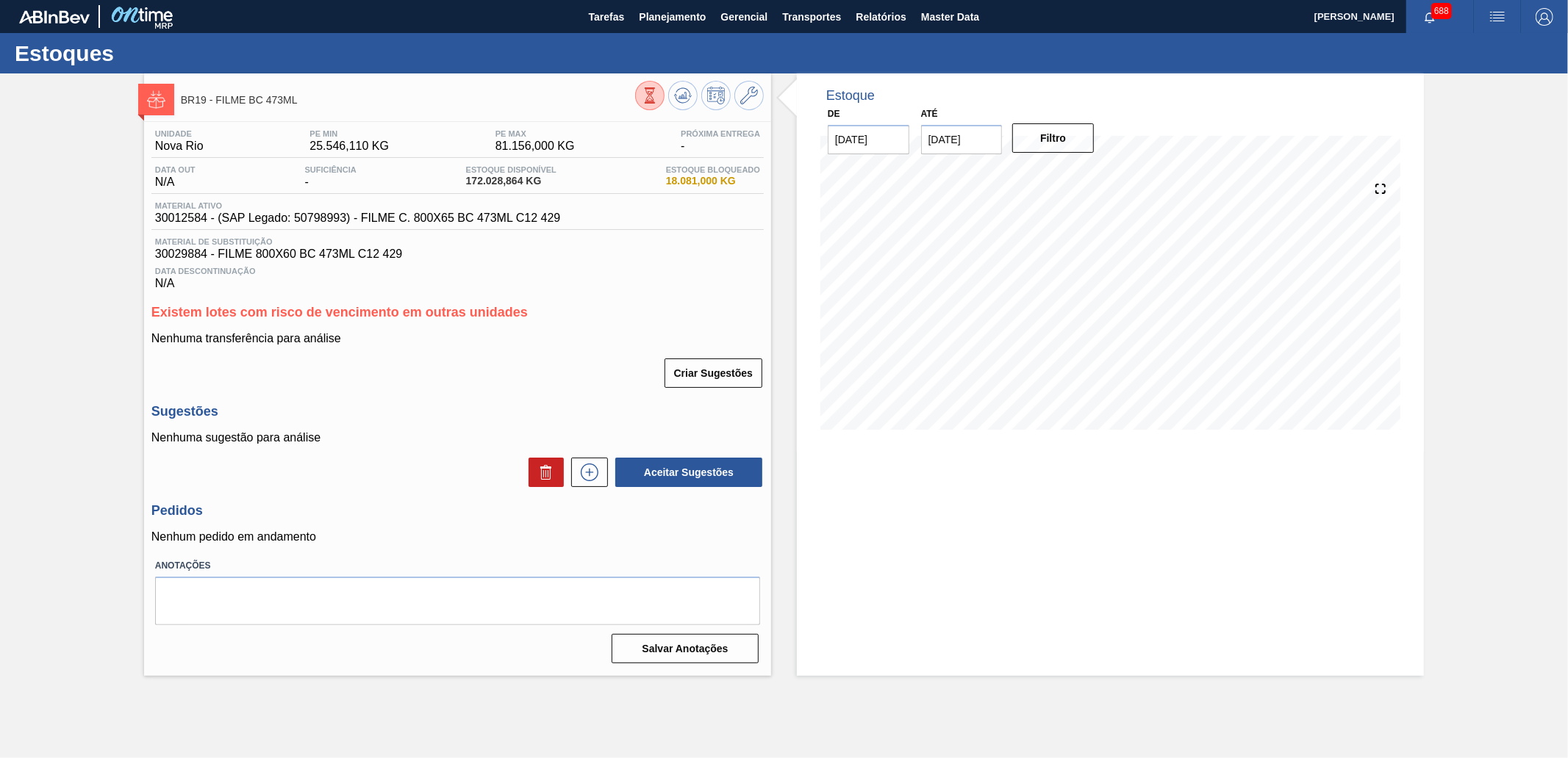
click at [987, 142] on input "[DATE]" at bounding box center [961, 139] width 82 height 29
click at [1084, 173] on button "Next Month" at bounding box center [1085, 174] width 10 height 10
click at [1082, 313] on div "31" at bounding box center [1081, 316] width 20 height 20
type input "[DATE]"
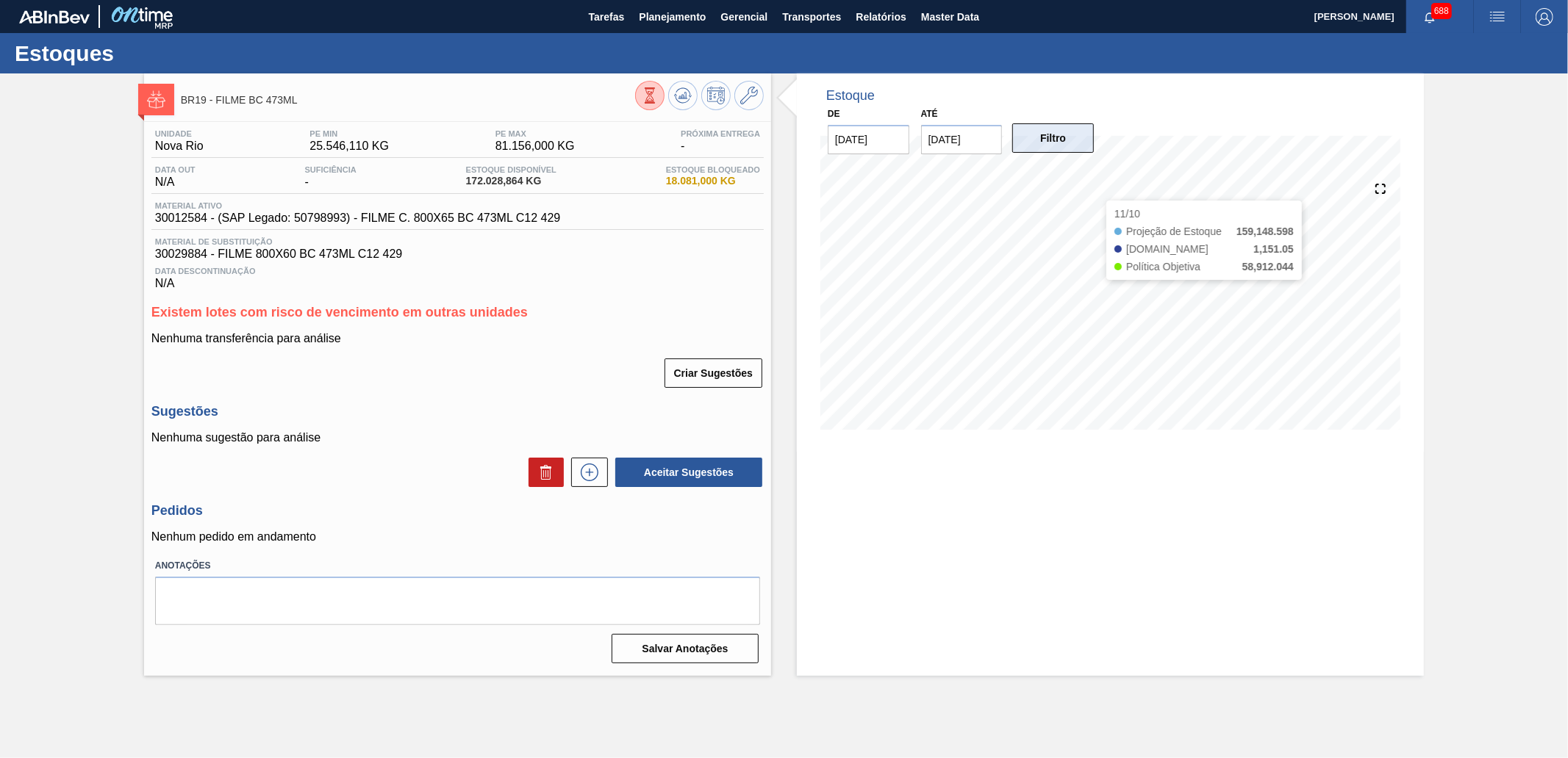
click at [1070, 142] on button "Filtro" at bounding box center [1052, 137] width 82 height 29
click at [782, 237] on div "Estoque De [DATE] Até [DATE] Filtro 04/09 Projeção de Estoque 172,028.864 [DOMA…" at bounding box center [1097, 375] width 652 height 603
click at [864, 13] on span "Relatórios" at bounding box center [880, 17] width 50 height 18
